Goal: Information Seeking & Learning: Learn about a topic

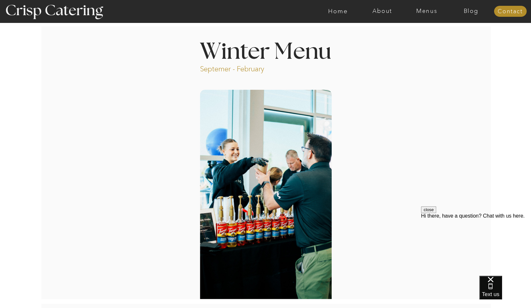
click at [436, 213] on button "close" at bounding box center [428, 210] width 15 height 7
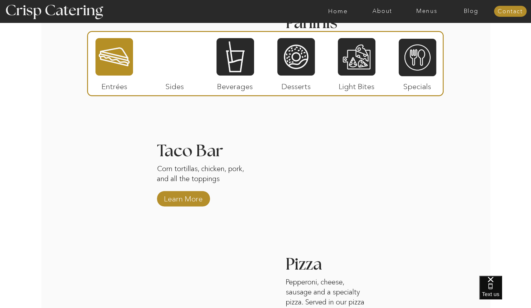
scroll to position [907, 0]
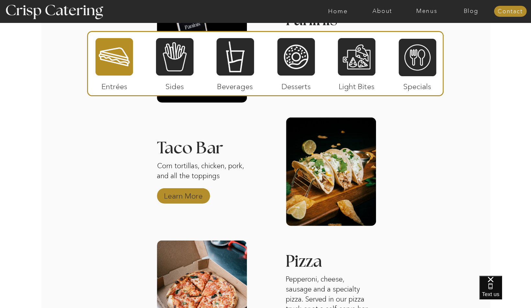
click at [195, 192] on p "Learn More" at bounding box center [183, 194] width 43 height 19
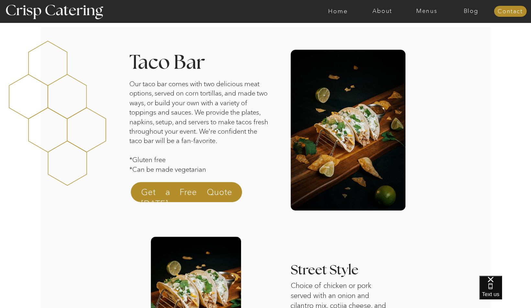
click at [184, 109] on p "Our taco bar comes with two delicious meat options, served on corn tortillas, a…" at bounding box center [199, 129] width 141 height 101
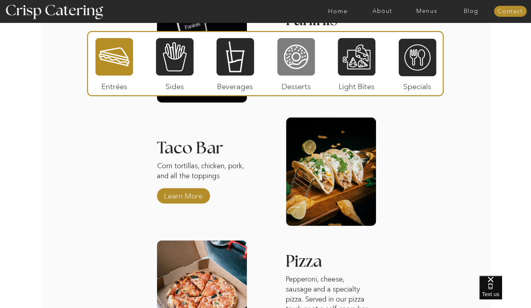
click at [290, 61] on div at bounding box center [296, 57] width 38 height 39
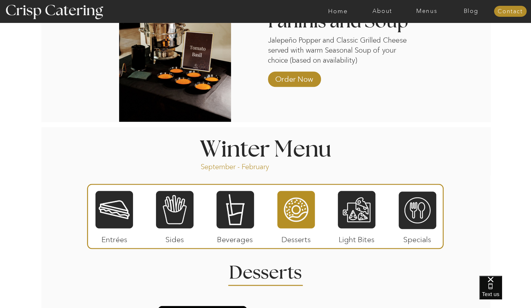
scroll to position [597, 0]
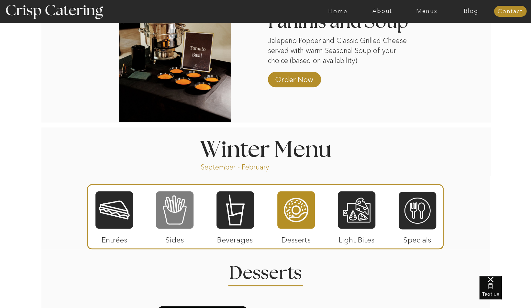
click at [179, 200] on div at bounding box center [175, 210] width 38 height 39
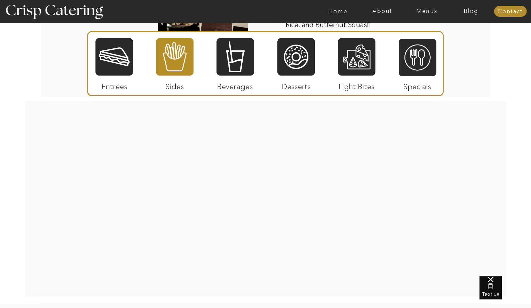
scroll to position [1323, 0]
click at [368, 67] on div at bounding box center [357, 57] width 38 height 39
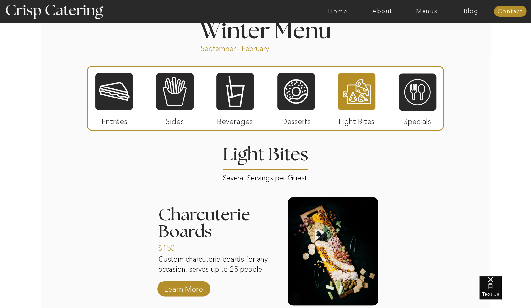
scroll to position [717, 0]
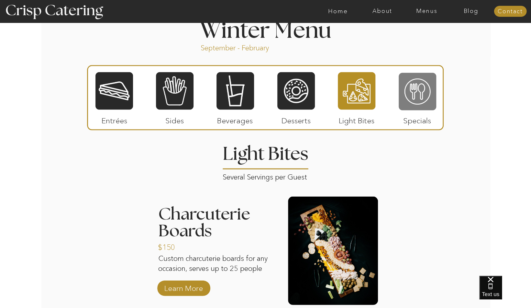
click at [421, 85] on div at bounding box center [417, 91] width 38 height 39
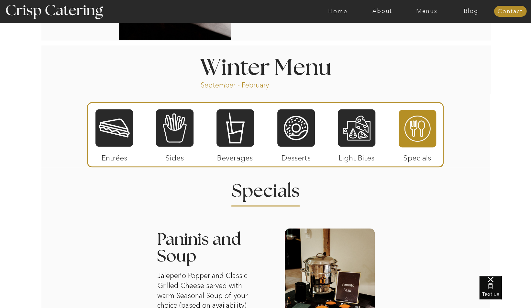
scroll to position [727, 0]
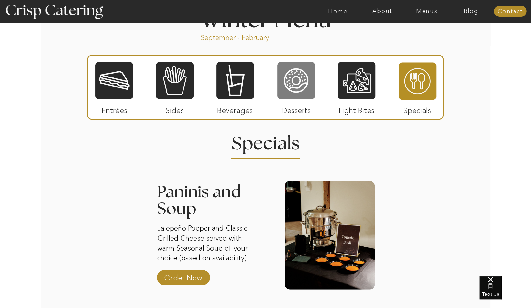
click at [301, 87] on div at bounding box center [296, 80] width 38 height 39
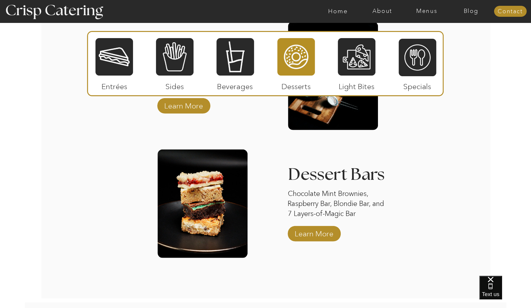
scroll to position [1011, 0]
